Goal: Task Accomplishment & Management: Manage account settings

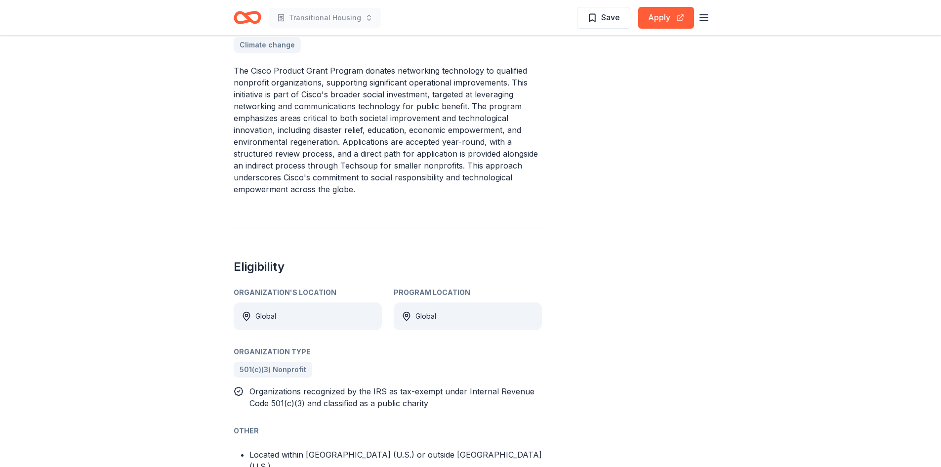
scroll to position [300, 0]
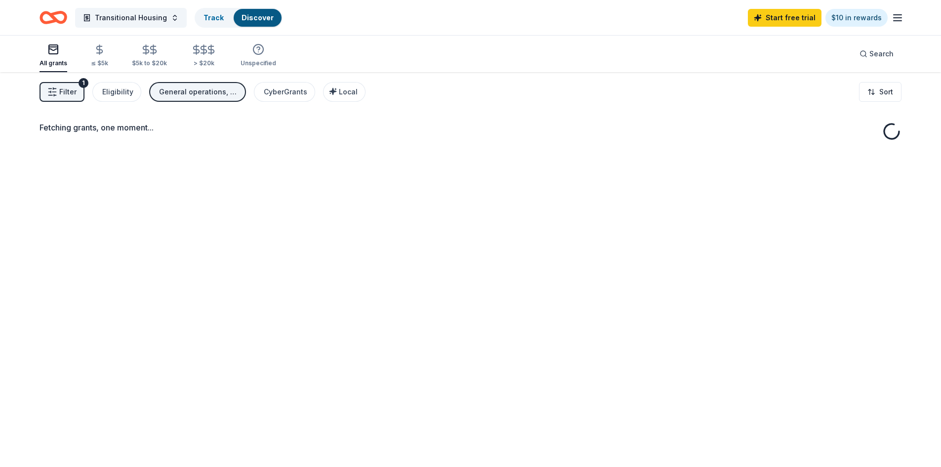
scroll to position [49, 0]
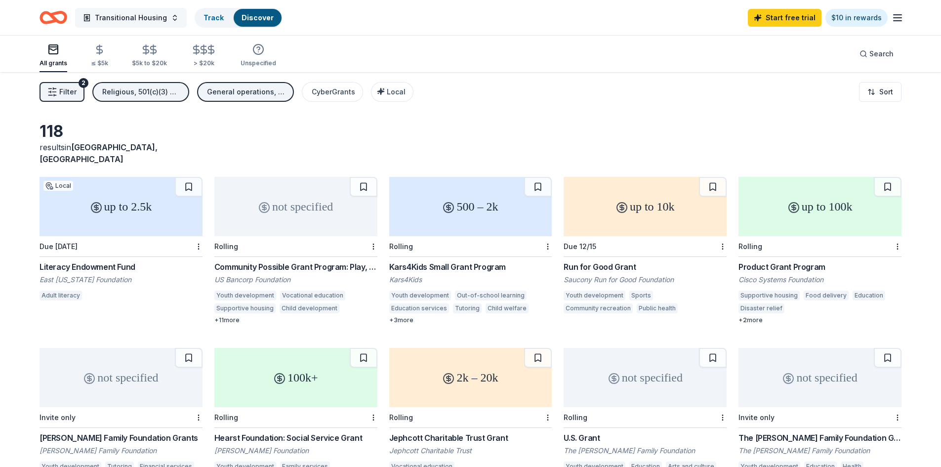
click at [167, 17] on button "Transitional Housing" at bounding box center [131, 18] width 112 height 20
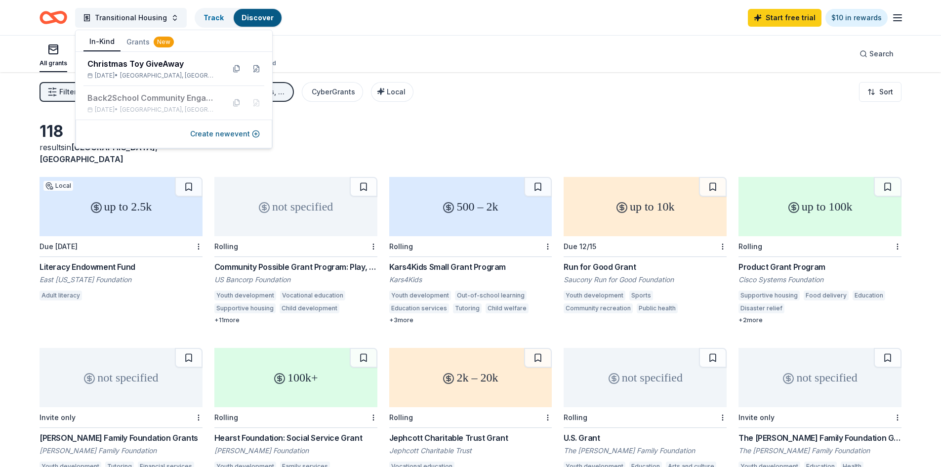
click at [102, 40] on button "In-Kind" at bounding box center [101, 42] width 37 height 19
click at [117, 65] on div "Christmas Toy GiveAway" at bounding box center [151, 64] width 129 height 12
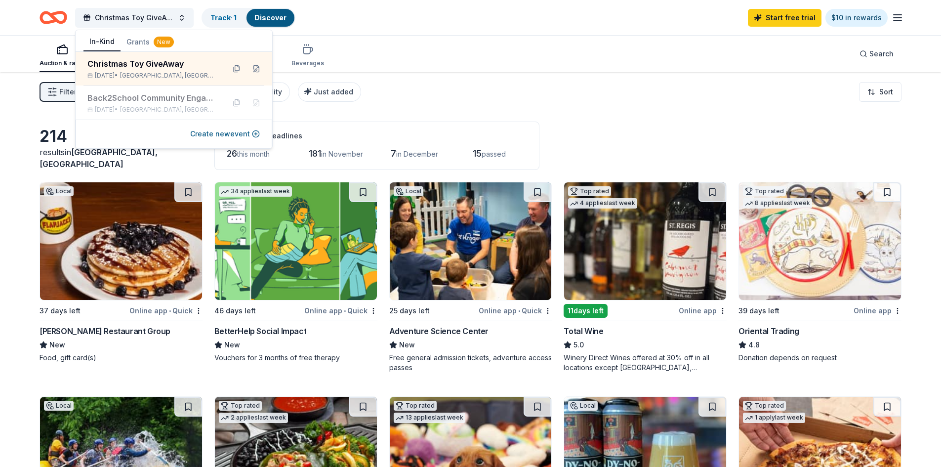
click at [426, 78] on div "Filter 2 Application methods Causes Eligibility Just added Sort" at bounding box center [470, 92] width 941 height 40
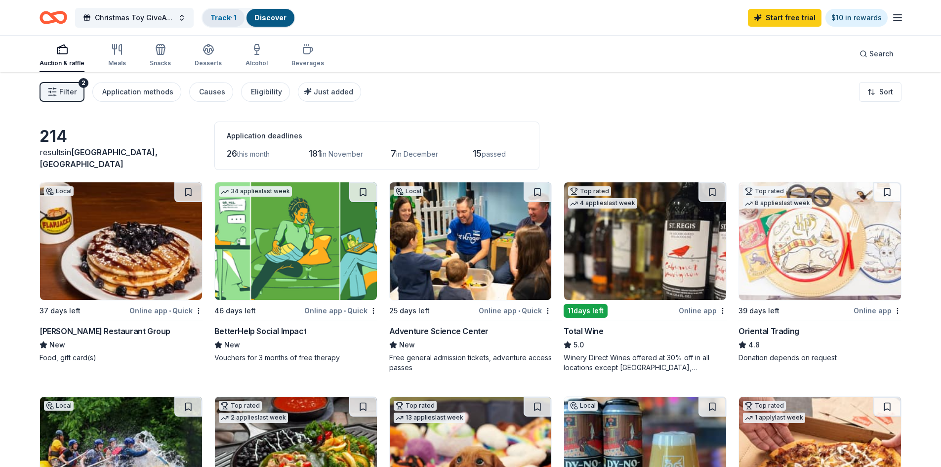
click at [227, 19] on link "Track · 1" at bounding box center [223, 17] width 26 height 8
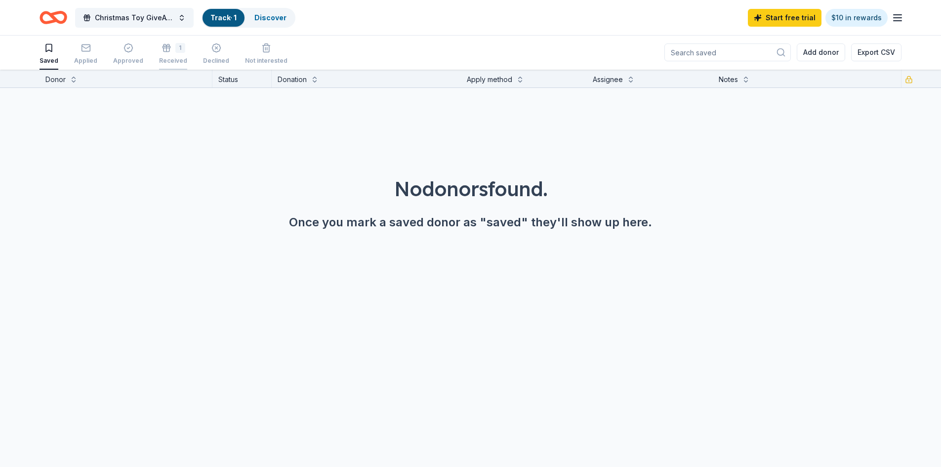
click at [166, 53] on div "1 Received" at bounding box center [173, 54] width 28 height 22
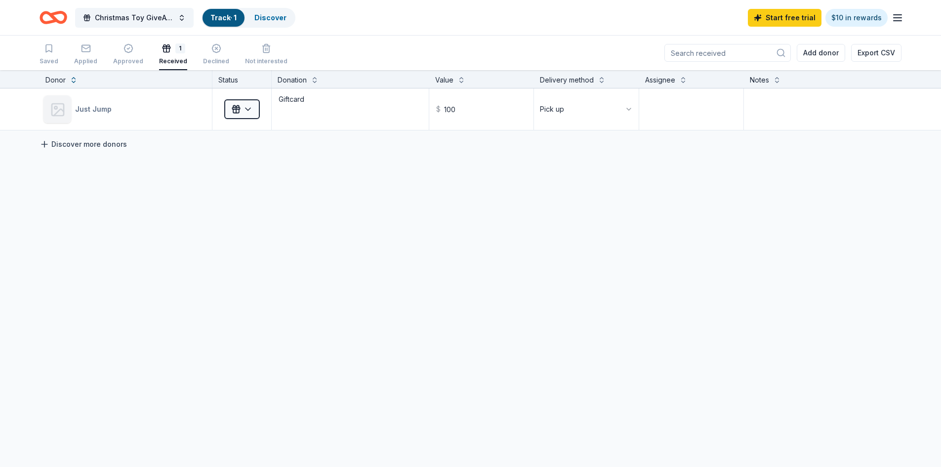
click at [66, 143] on link "Discover more donors" at bounding box center [83, 144] width 87 height 12
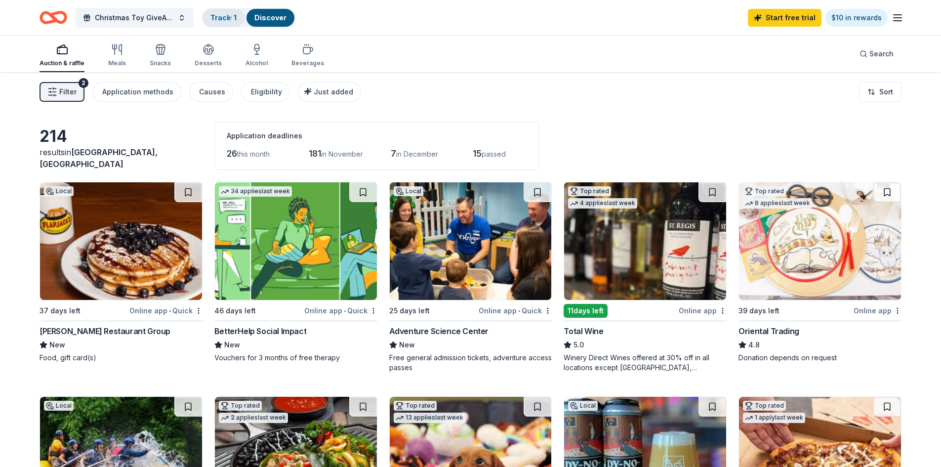
click at [218, 20] on link "Track · 1" at bounding box center [223, 17] width 26 height 8
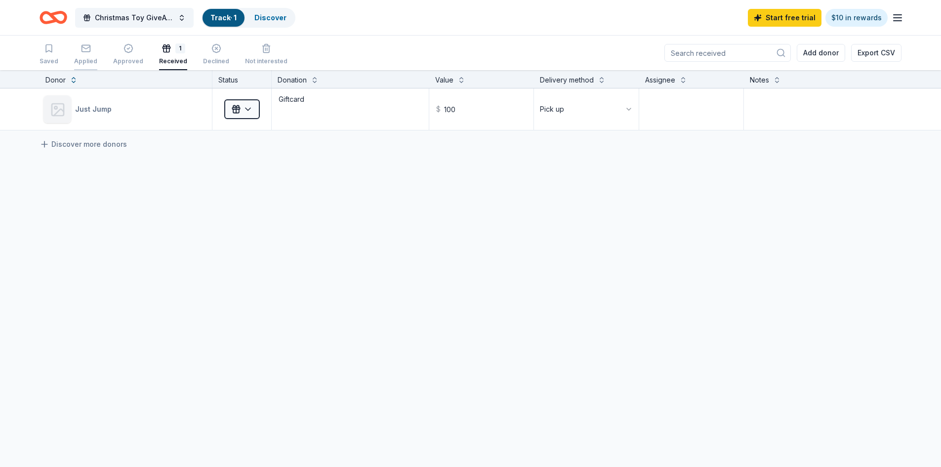
click at [87, 54] on div "Applied" at bounding box center [85, 54] width 23 height 22
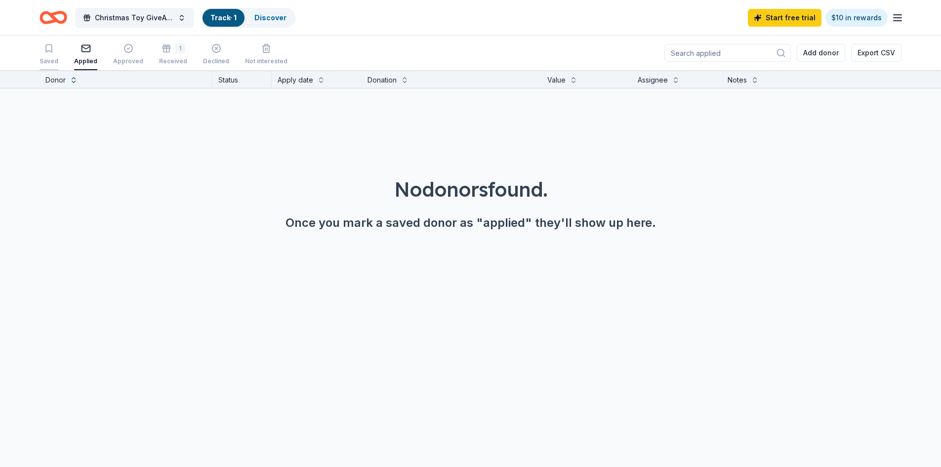
click at [47, 58] on div "Saved" at bounding box center [49, 61] width 19 height 8
click at [820, 52] on button "Add donor" at bounding box center [820, 53] width 48 height 18
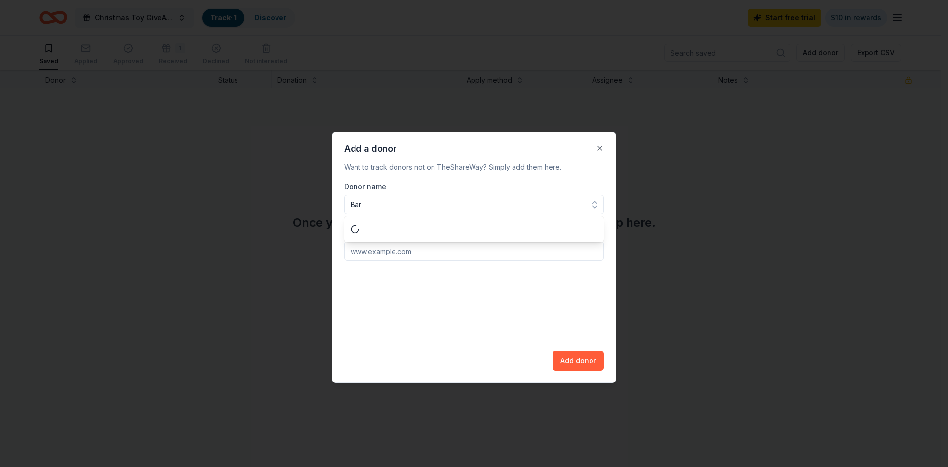
type input "Bark"
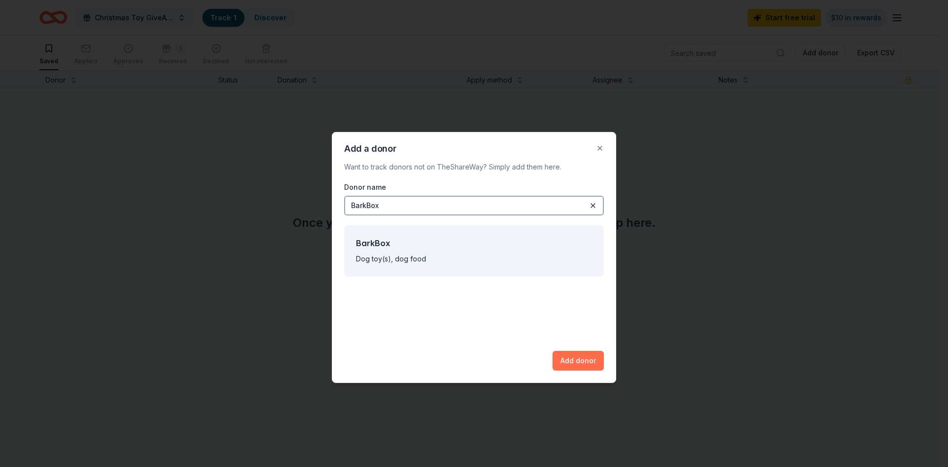
click at [582, 359] on button "Add donor" at bounding box center [578, 361] width 51 height 20
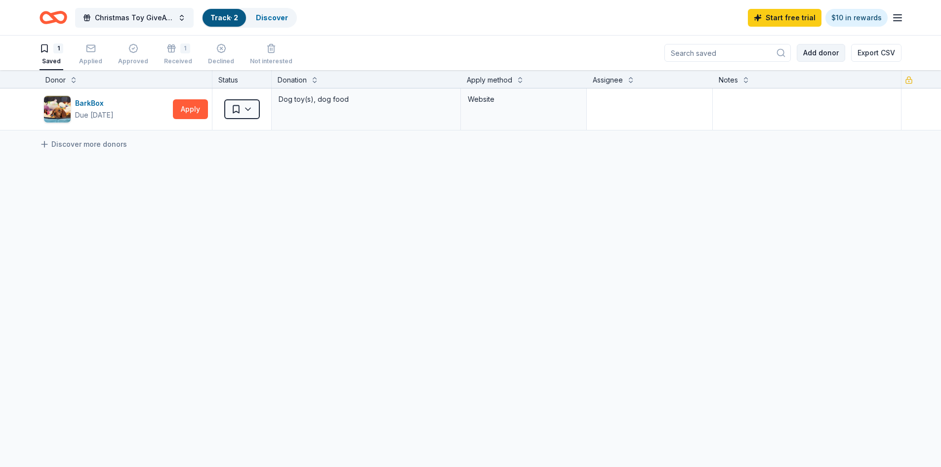
click at [821, 52] on button "Add donor" at bounding box center [820, 53] width 48 height 18
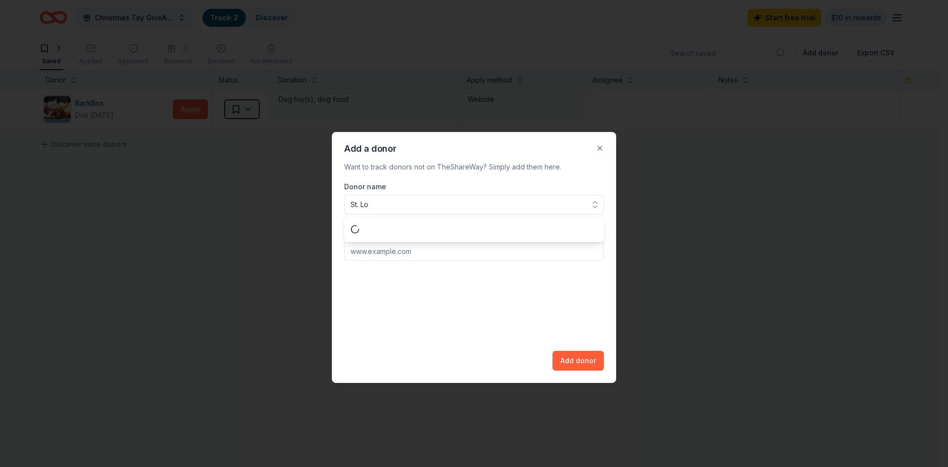
type input "St. Lou"
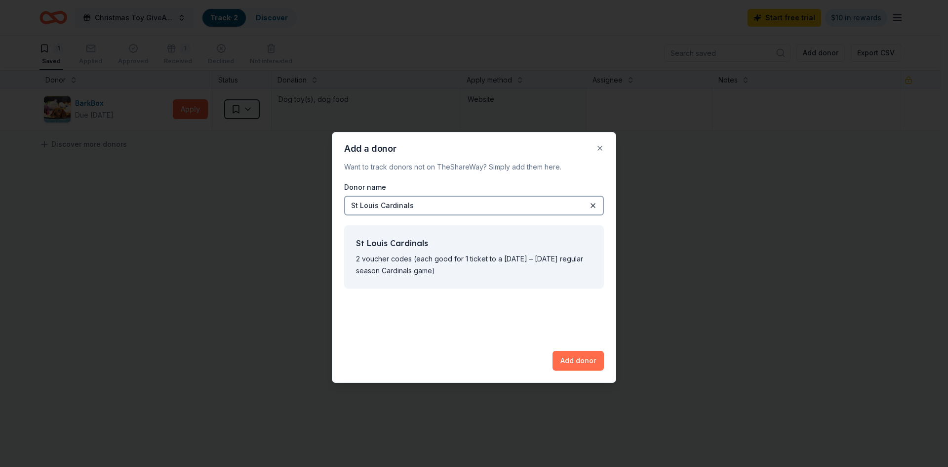
click at [578, 359] on button "Add donor" at bounding box center [578, 361] width 51 height 20
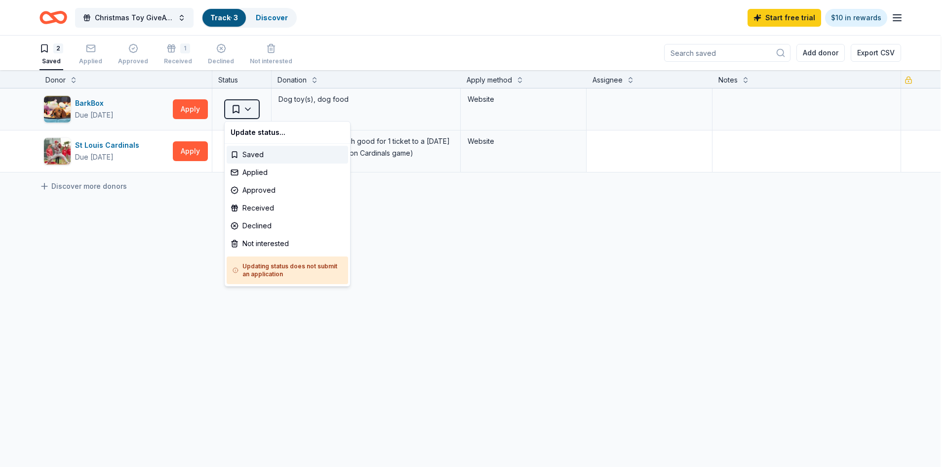
click at [252, 107] on html "Christmas Toy GiveAway Track · 3 Discover Start free trial $10 in rewards 2 Sav…" at bounding box center [474, 233] width 948 height 467
click at [264, 171] on div "Applied" at bounding box center [287, 172] width 121 height 18
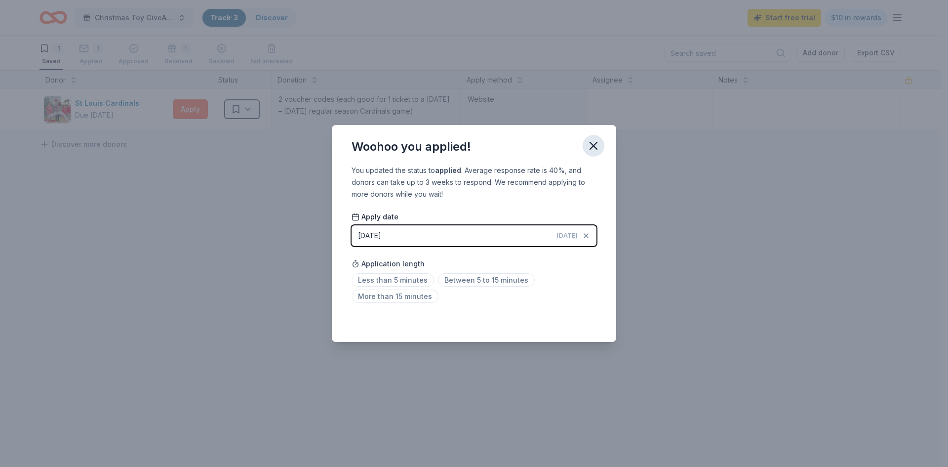
click at [592, 149] on icon "button" at bounding box center [594, 146] width 14 height 14
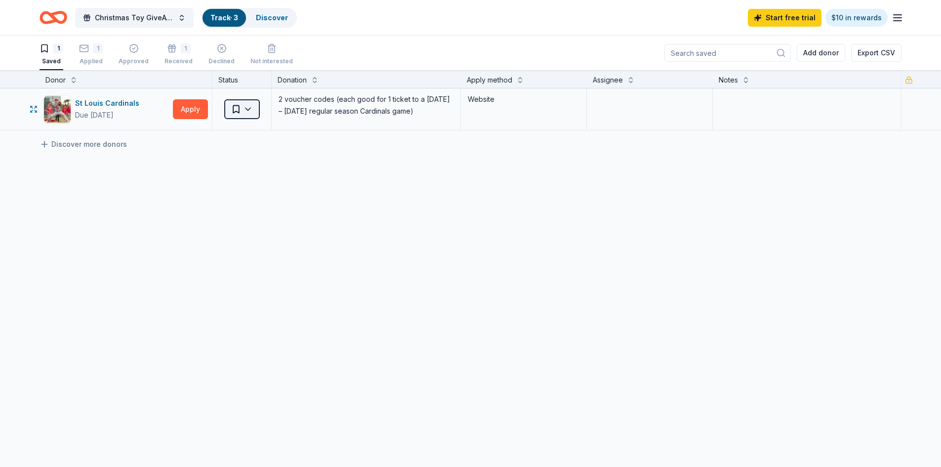
click at [247, 110] on html "Christmas Toy GiveAway Track · 3 Discover Start free trial $10 in rewards 1 Sav…" at bounding box center [470, 233] width 941 height 467
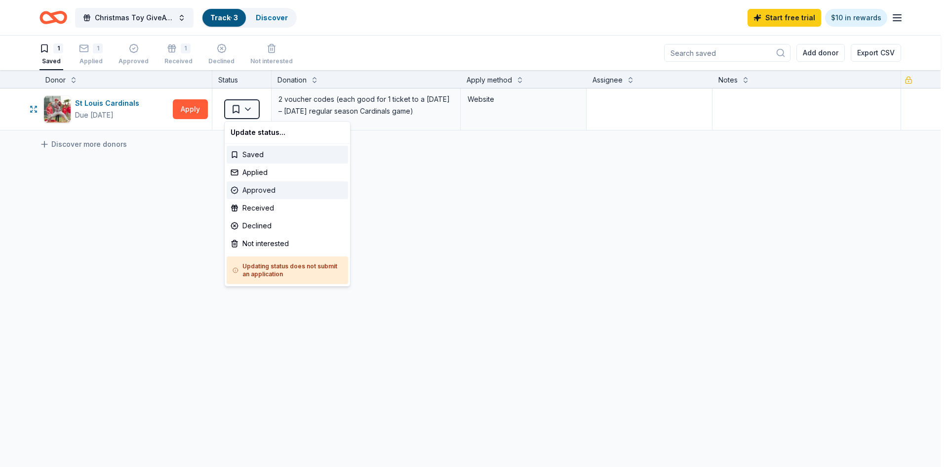
click at [255, 191] on div "Approved" at bounding box center [287, 190] width 121 height 18
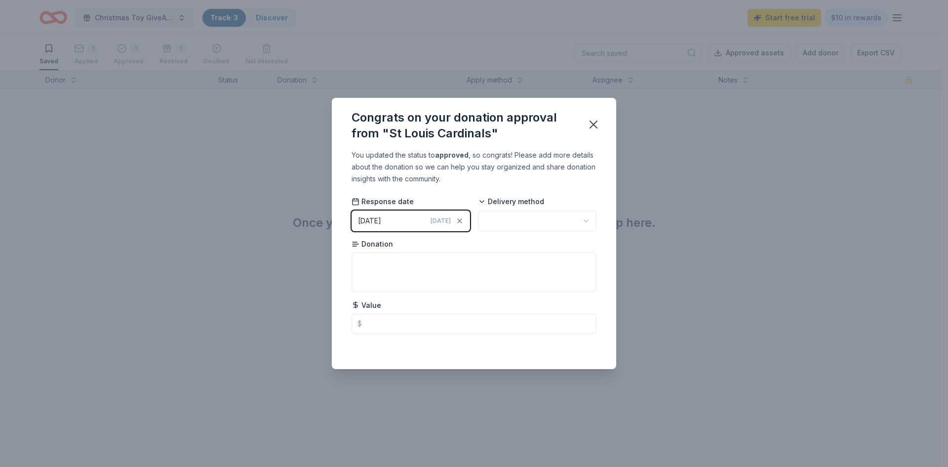
click at [376, 219] on div "10/07/2025" at bounding box center [369, 221] width 23 height 12
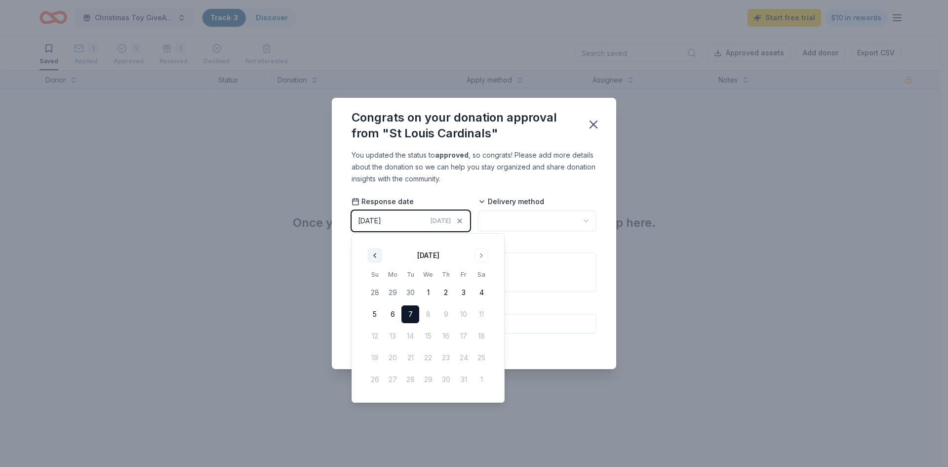
click at [376, 253] on button "Go to previous month" at bounding box center [375, 255] width 14 height 14
click at [428, 337] on button "17" at bounding box center [428, 336] width 18 height 18
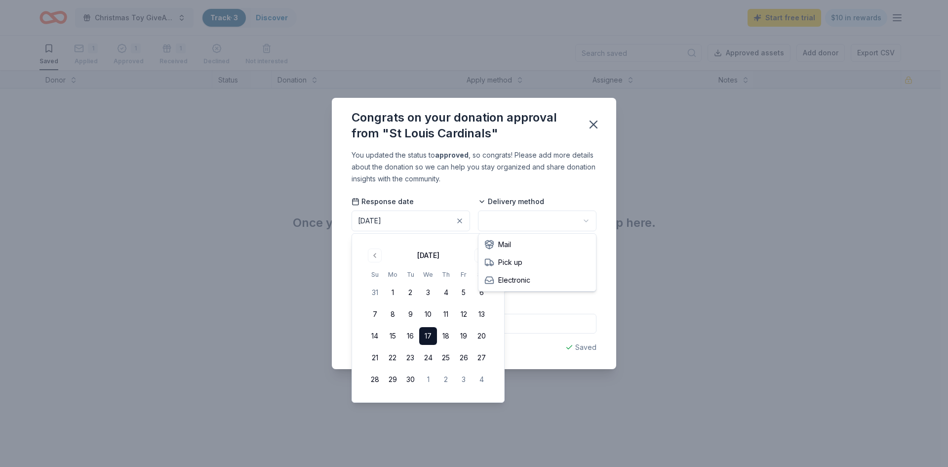
click at [529, 221] on html "Christmas Toy GiveAway Track · 3 Discover Start free trial $10 in rewards Saved…" at bounding box center [474, 233] width 948 height 467
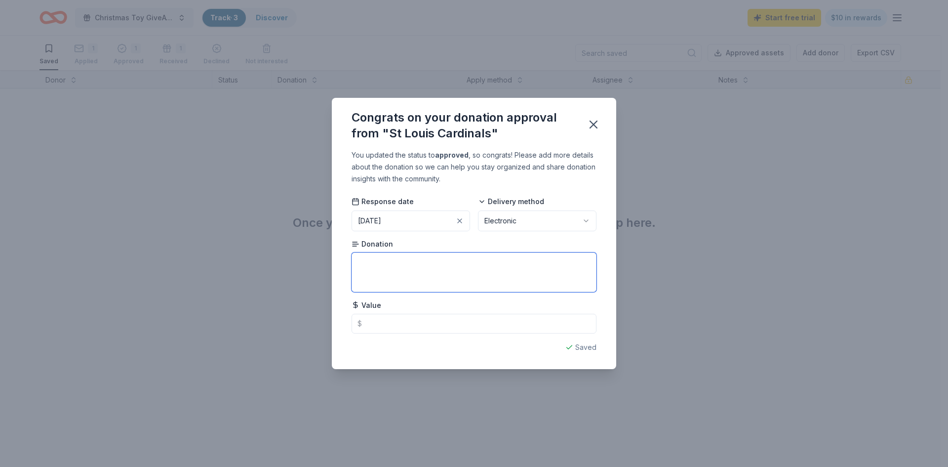
drag, startPoint x: 446, startPoint y: 272, endPoint x: 569, endPoint y: 414, distance: 188.3
click at [448, 275] on textarea at bounding box center [474, 272] width 245 height 40
type textarea "2 Tickets"
click at [483, 352] on div "Saved" at bounding box center [474, 347] width 245 height 12
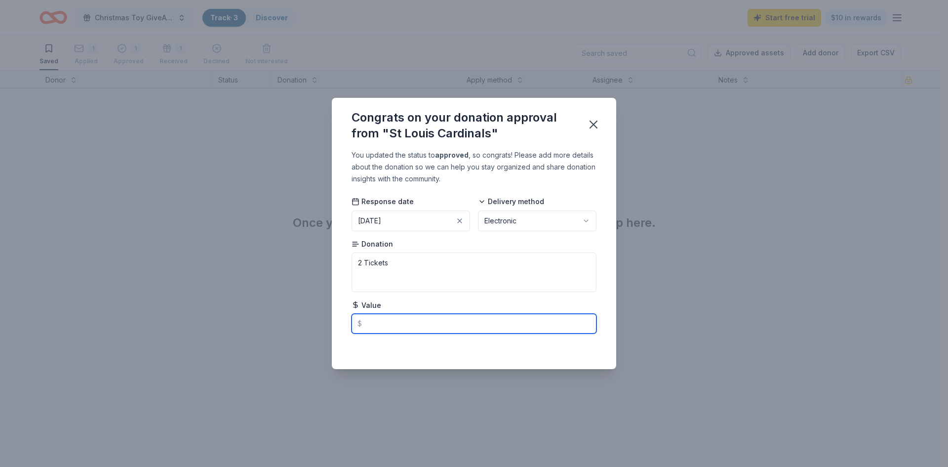
click at [429, 323] on input "text" at bounding box center [474, 324] width 245 height 20
type input "5"
type input "79.00"
click at [596, 123] on icon "button" at bounding box center [594, 125] width 14 height 14
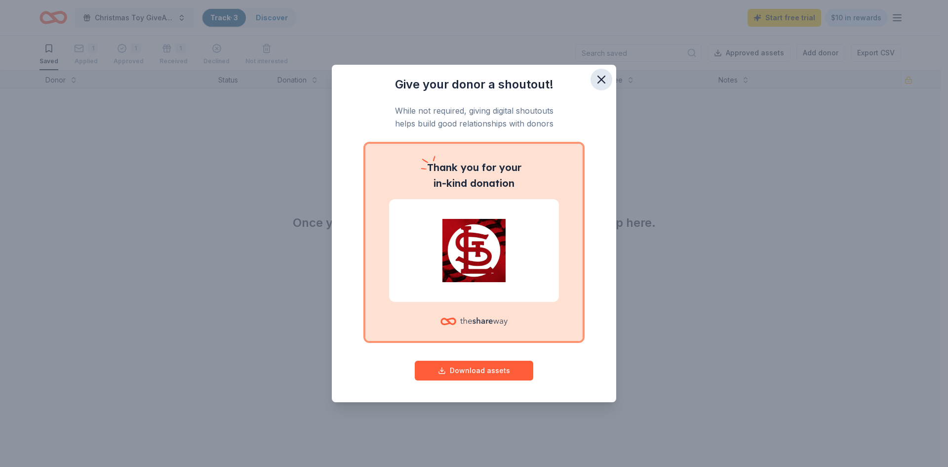
click at [595, 80] on icon "button" at bounding box center [601, 80] width 14 height 14
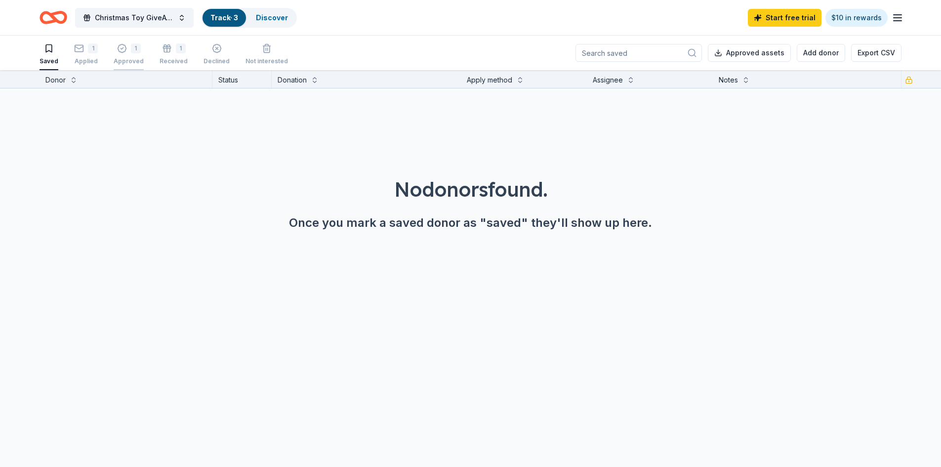
click at [131, 48] on div "1" at bounding box center [136, 48] width 10 height 10
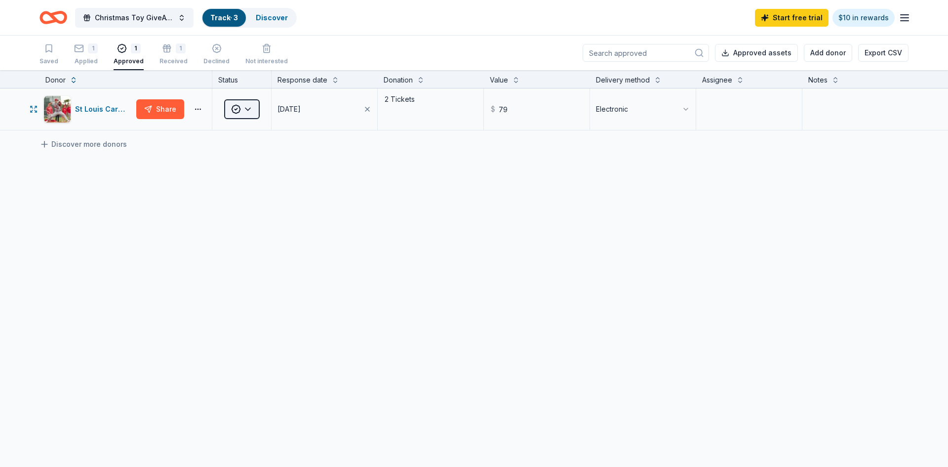
click at [245, 111] on html "Christmas Toy GiveAway Track · 3 Discover Start free trial $10 in rewards Saved…" at bounding box center [474, 233] width 948 height 467
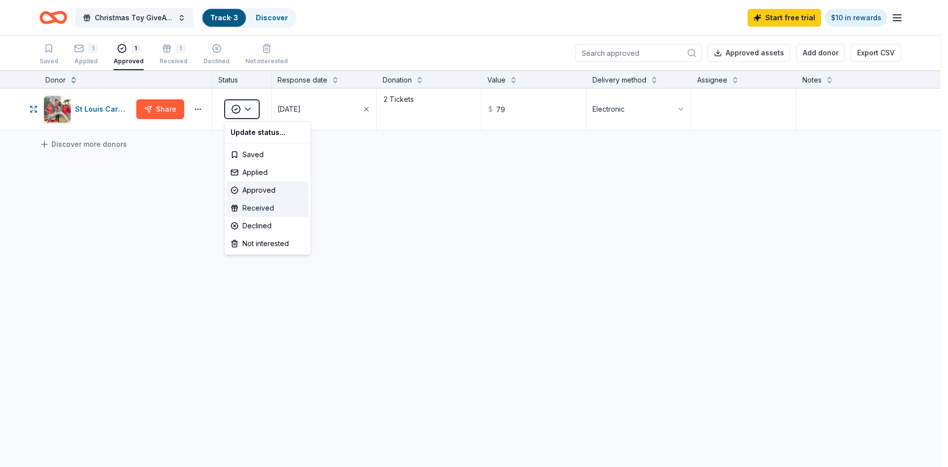
click at [259, 210] on div "Received" at bounding box center [268, 208] width 82 height 18
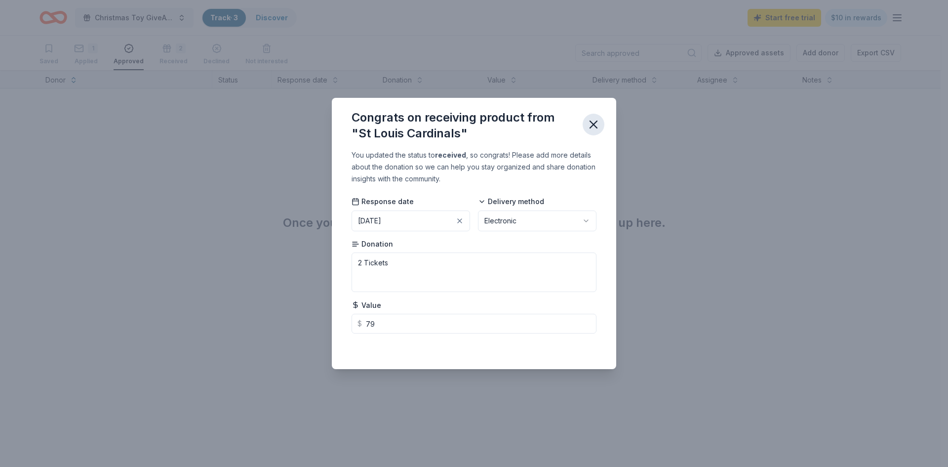
click at [594, 121] on icon "button" at bounding box center [594, 125] width 14 height 14
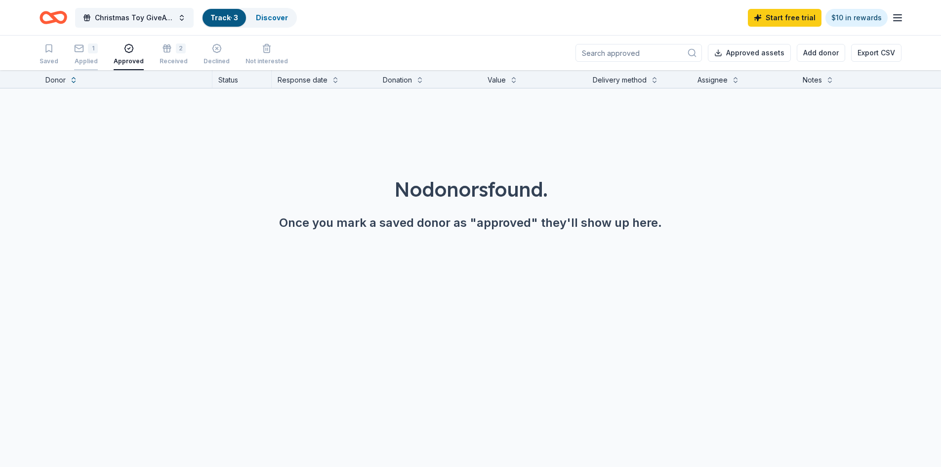
click at [84, 46] on div "1" at bounding box center [86, 43] width 24 height 10
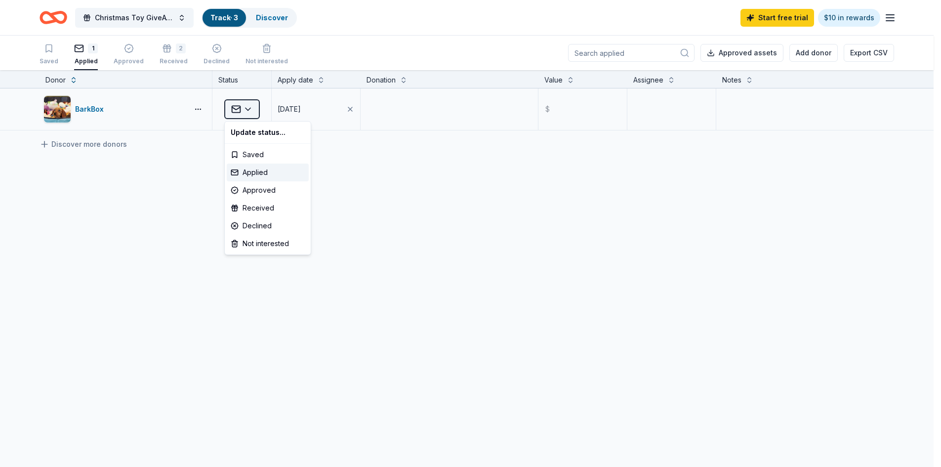
click at [246, 111] on html "Christmas Toy GiveAway Track · 3 Discover Start free trial $10 in rewards Saved…" at bounding box center [470, 233] width 941 height 467
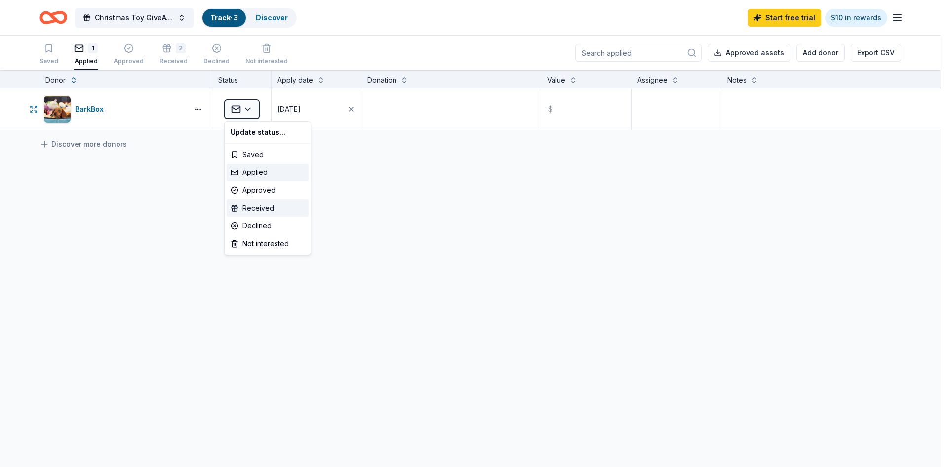
click at [246, 208] on div "Received" at bounding box center [268, 208] width 82 height 18
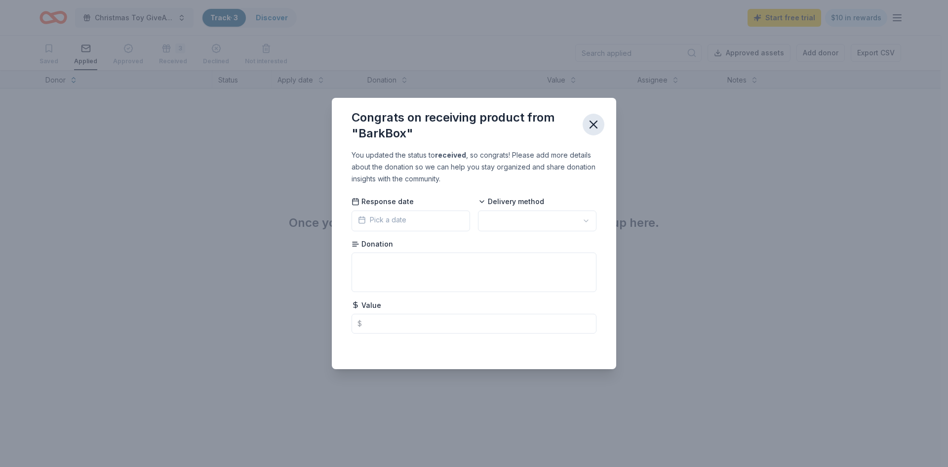
click at [595, 121] on icon "button" at bounding box center [594, 125] width 14 height 14
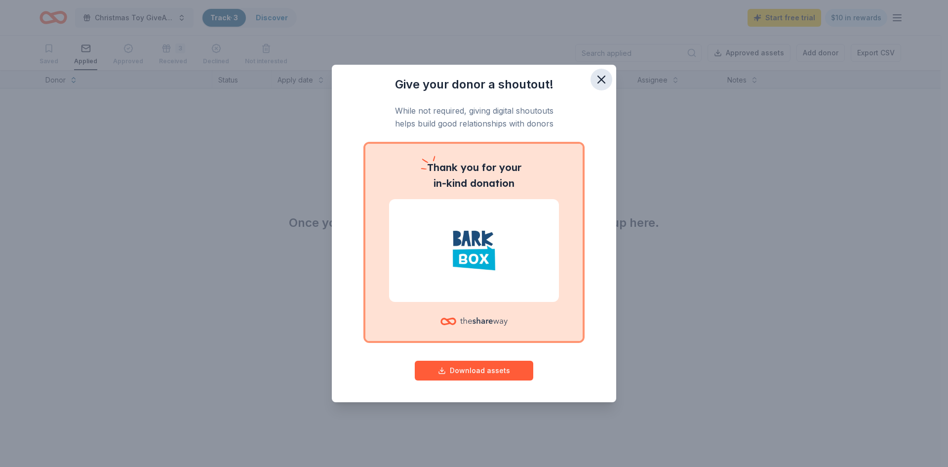
click at [601, 79] on icon "button" at bounding box center [601, 80] width 14 height 14
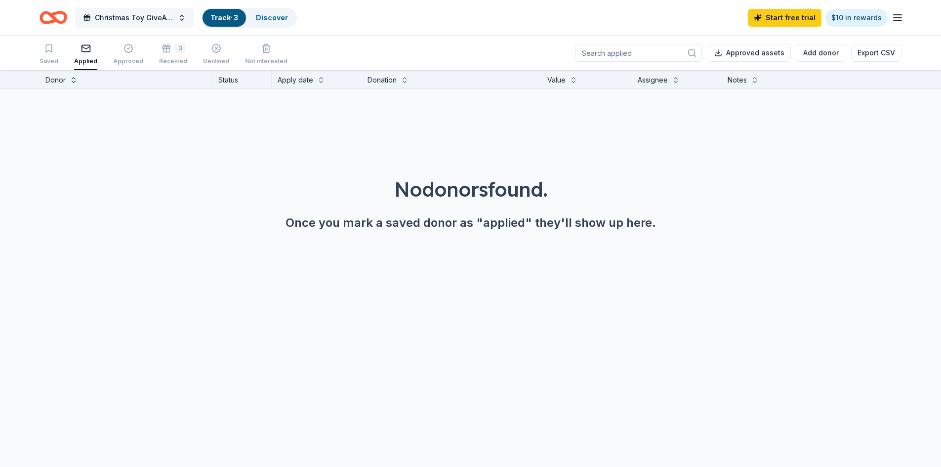
click at [119, 18] on span "Christmas Toy GiveAway" at bounding box center [134, 18] width 79 height 12
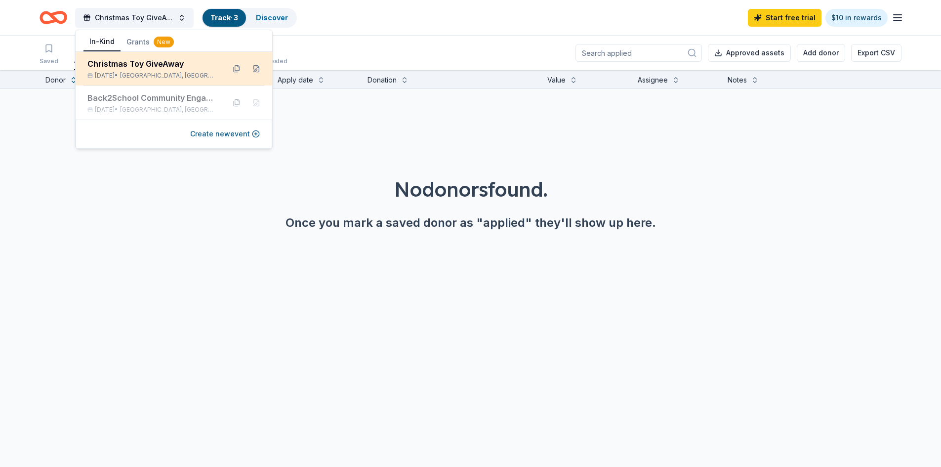
click at [109, 68] on div "Christmas Toy GiveAway" at bounding box center [151, 64] width 129 height 12
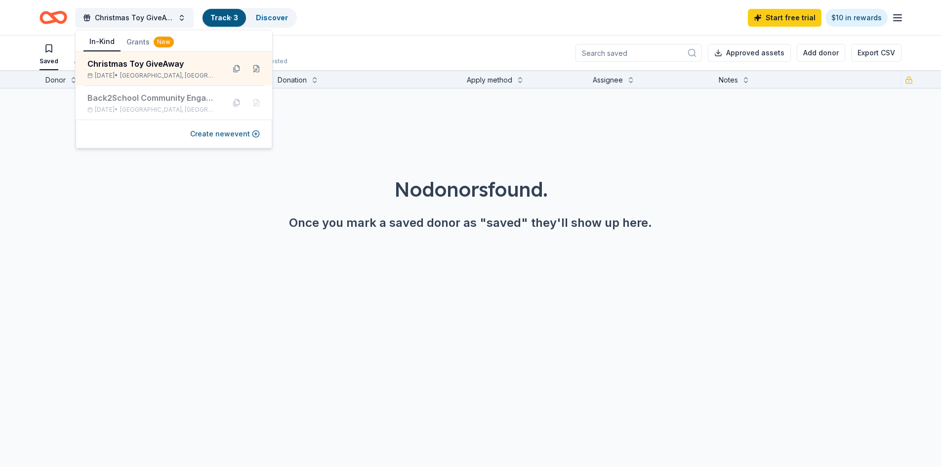
click at [48, 15] on icon "Home" at bounding box center [54, 17] width 28 height 23
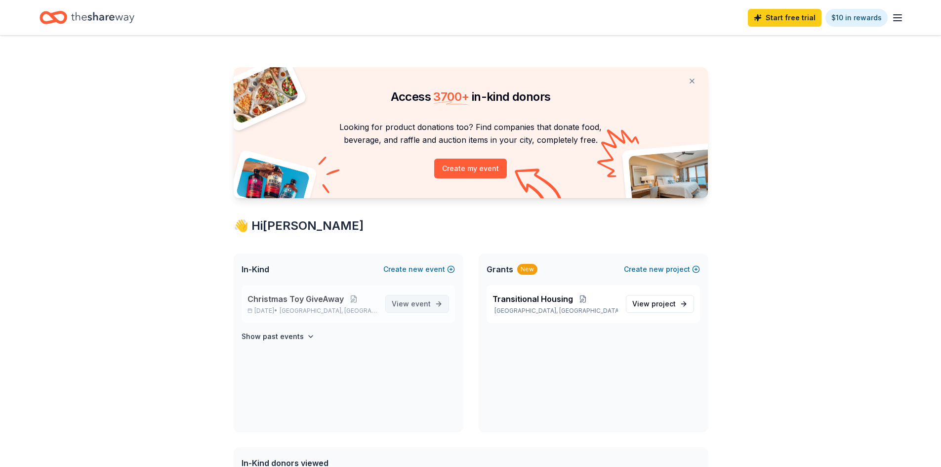
click at [415, 307] on span "event" at bounding box center [421, 303] width 20 height 8
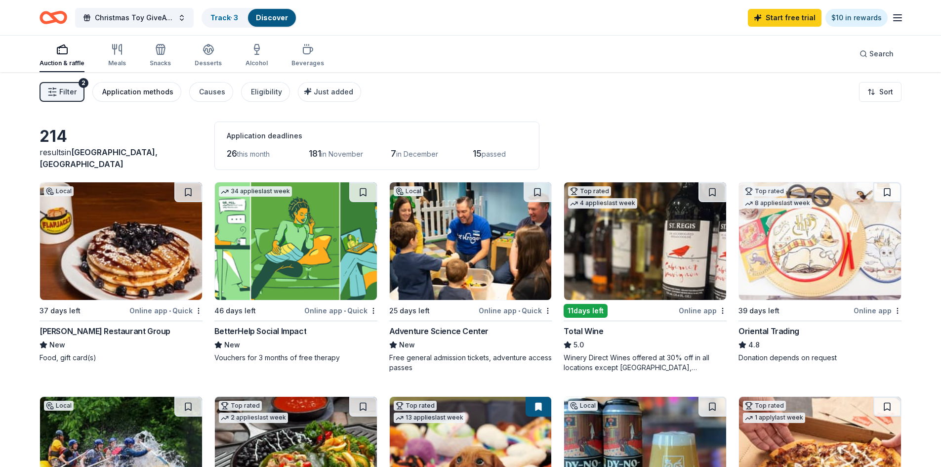
click at [148, 90] on div "Application methods" at bounding box center [137, 92] width 71 height 12
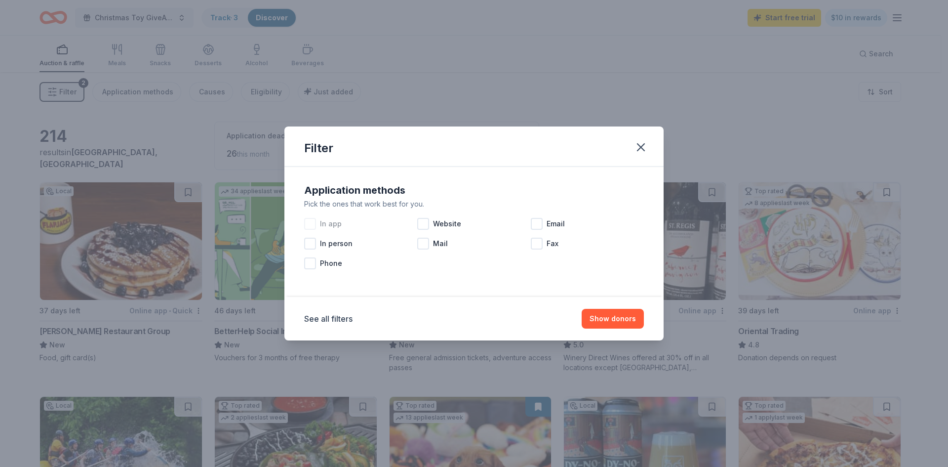
click at [312, 225] on div at bounding box center [310, 224] width 12 height 12
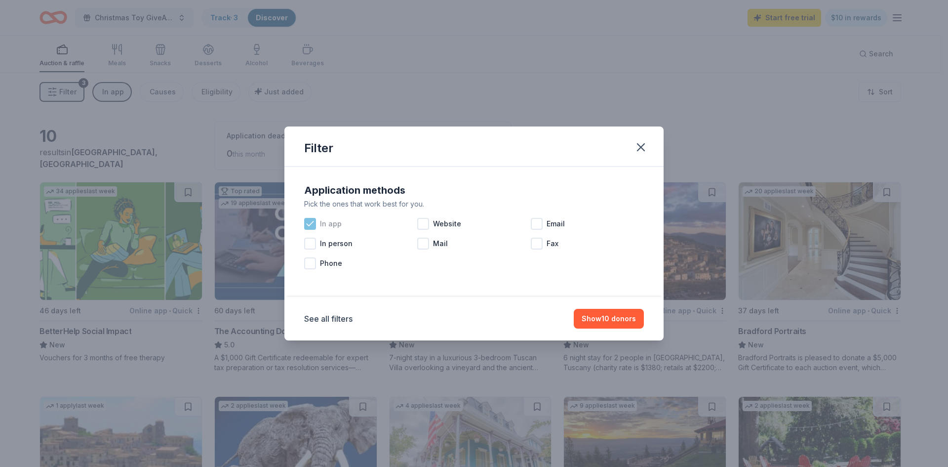
click at [312, 225] on icon at bounding box center [310, 224] width 10 height 10
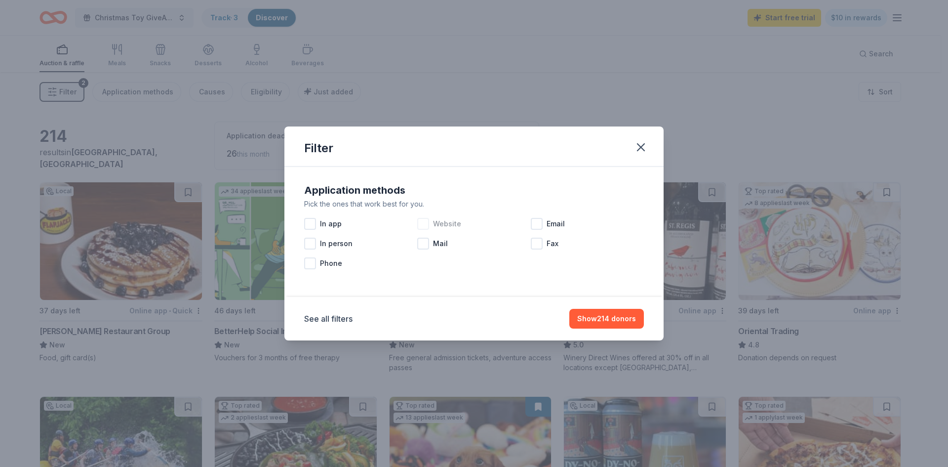
click at [433, 226] on span "Website" at bounding box center [447, 224] width 28 height 12
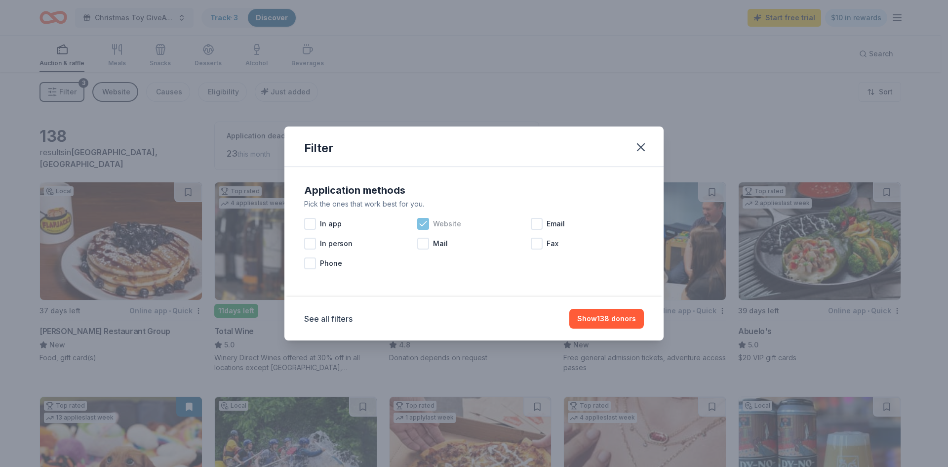
drag, startPoint x: 422, startPoint y: 222, endPoint x: 528, endPoint y: 215, distance: 106.4
click at [422, 222] on icon at bounding box center [423, 224] width 10 height 10
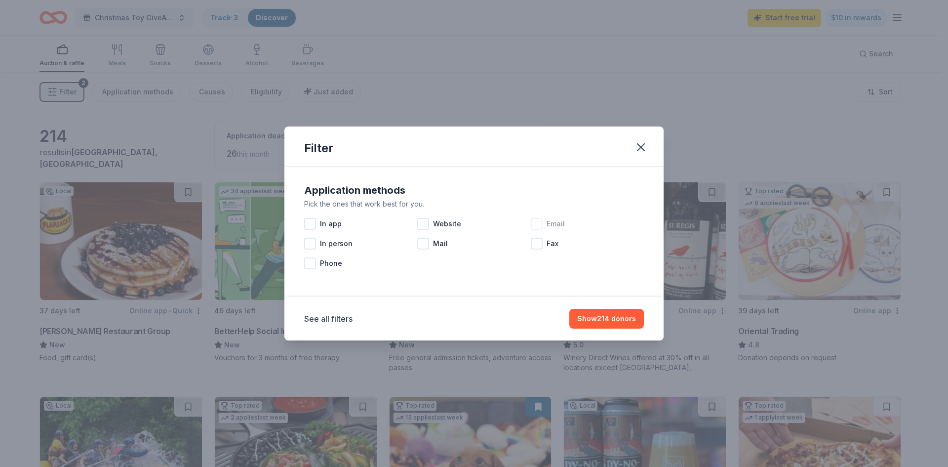
click at [540, 225] on div at bounding box center [537, 224] width 12 height 12
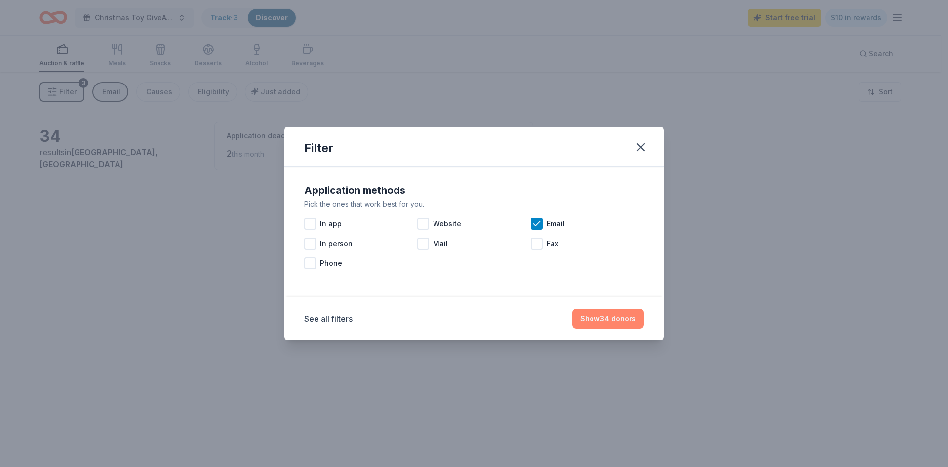
click at [597, 320] on button "Show 34 donors" at bounding box center [608, 319] width 72 height 20
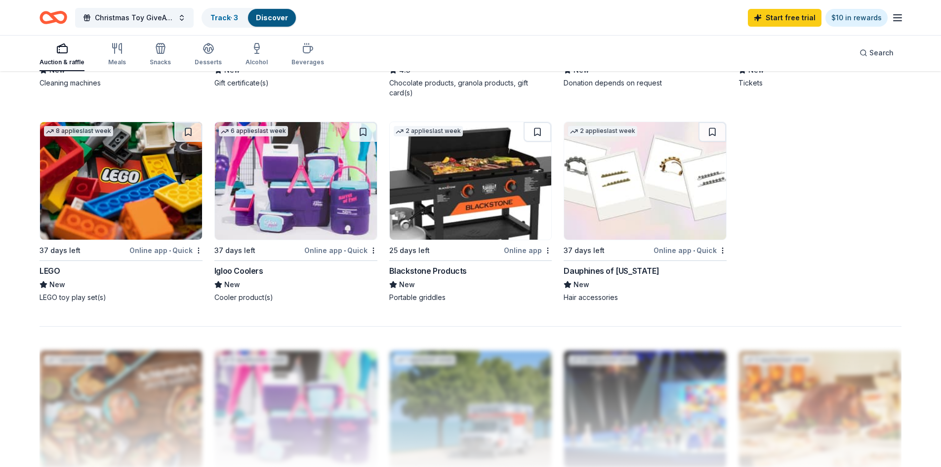
scroll to position [691, 0]
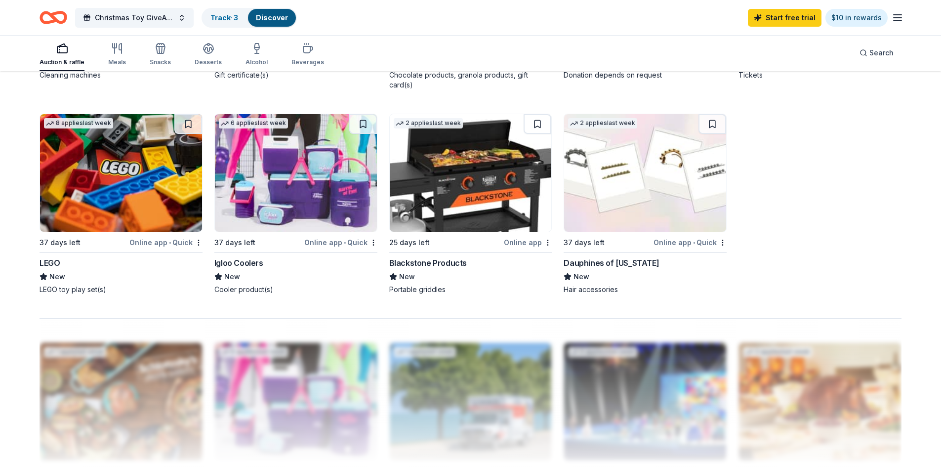
click at [162, 197] on img at bounding box center [121, 173] width 162 height 118
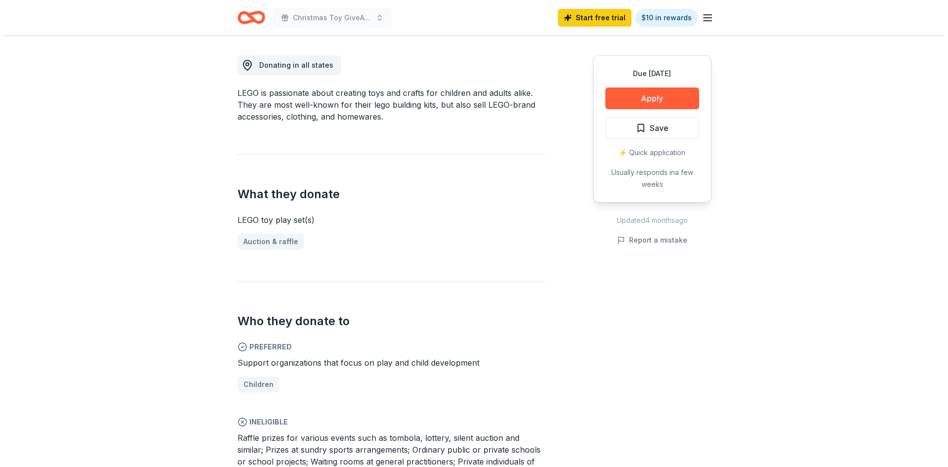
scroll to position [247, 0]
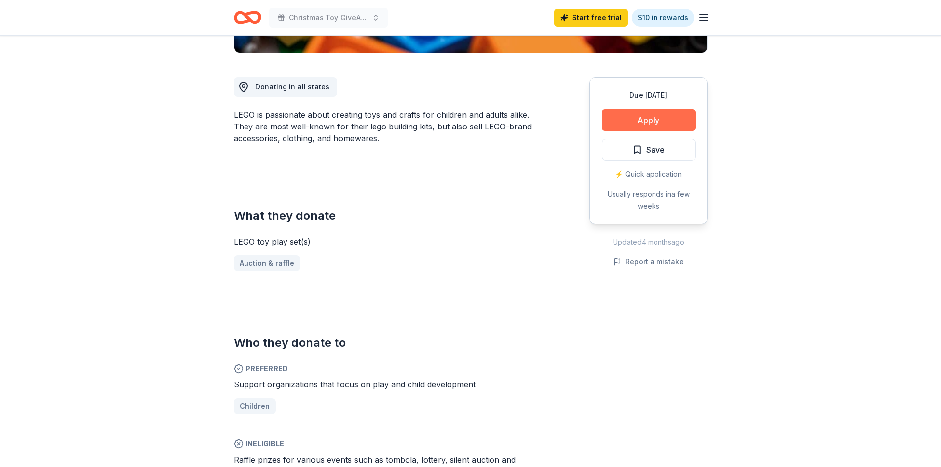
click at [634, 123] on button "Apply" at bounding box center [648, 120] width 94 height 22
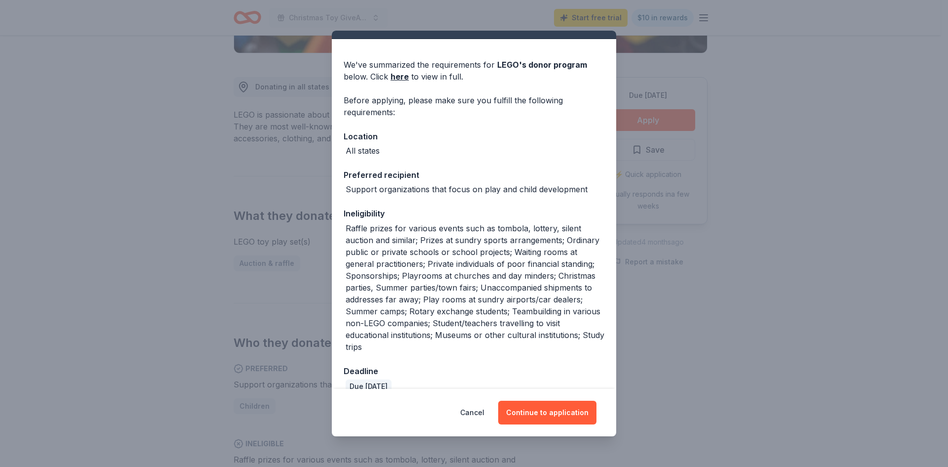
scroll to position [36, 0]
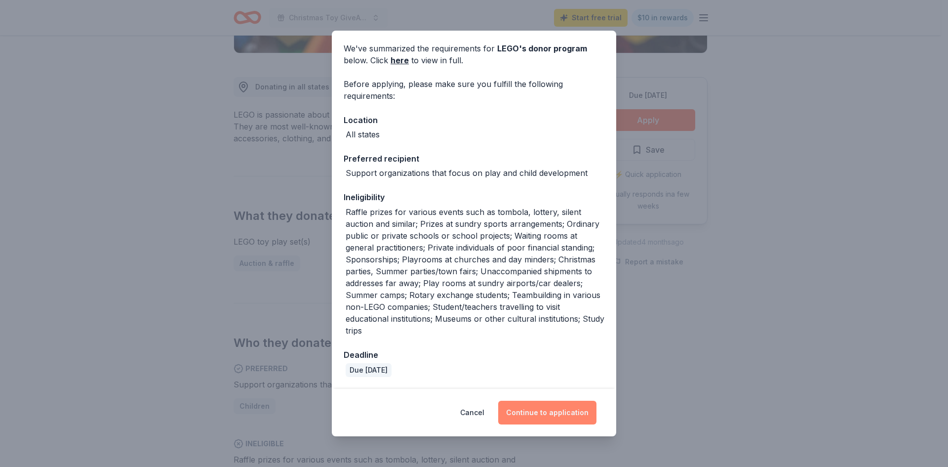
click at [533, 414] on button "Continue to application" at bounding box center [547, 412] width 98 height 24
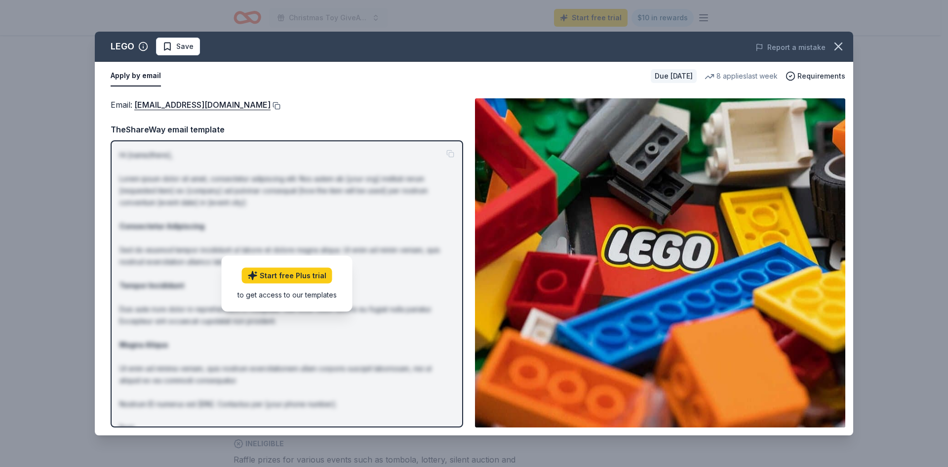
click at [271, 105] on button at bounding box center [276, 106] width 10 height 8
